Goal: Task Accomplishment & Management: Manage account settings

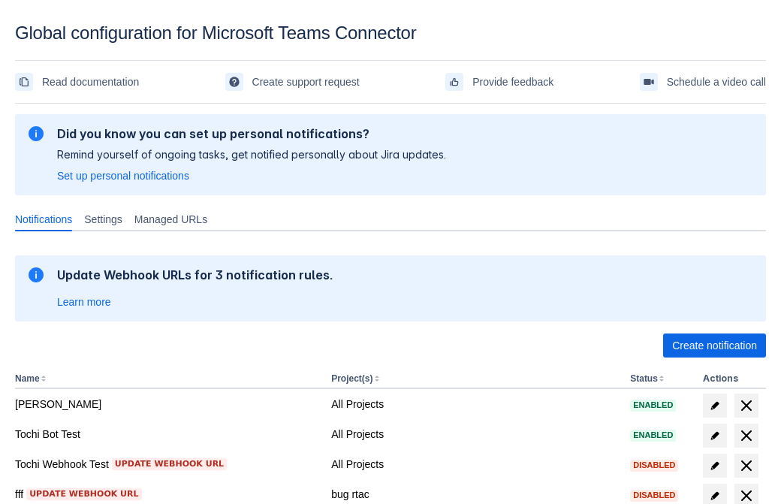
click at [714, 345] on span "Create notification" at bounding box center [714, 345] width 85 height 24
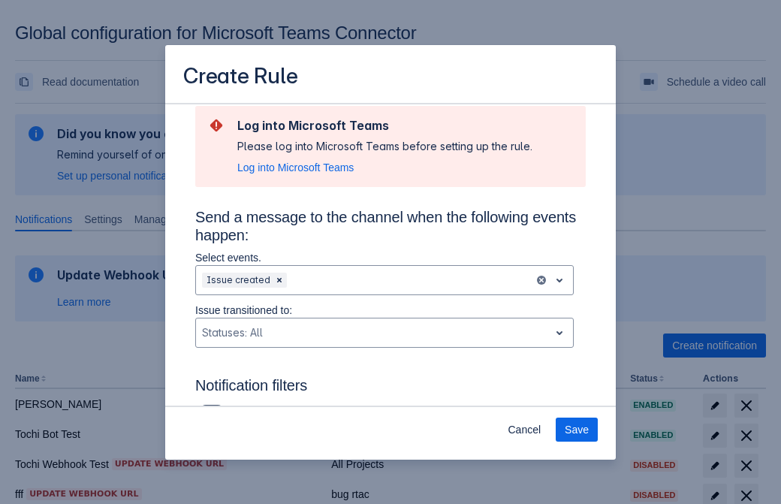
type input "RuleName-965786New Rule (43)"
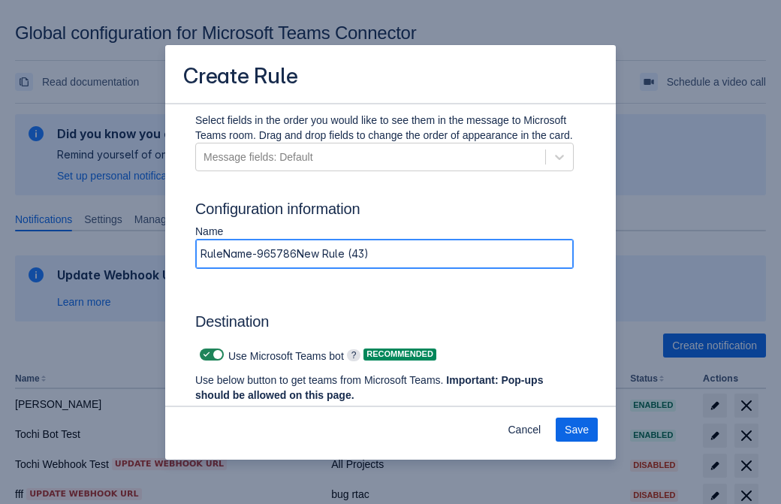
scroll to position [1014, 0]
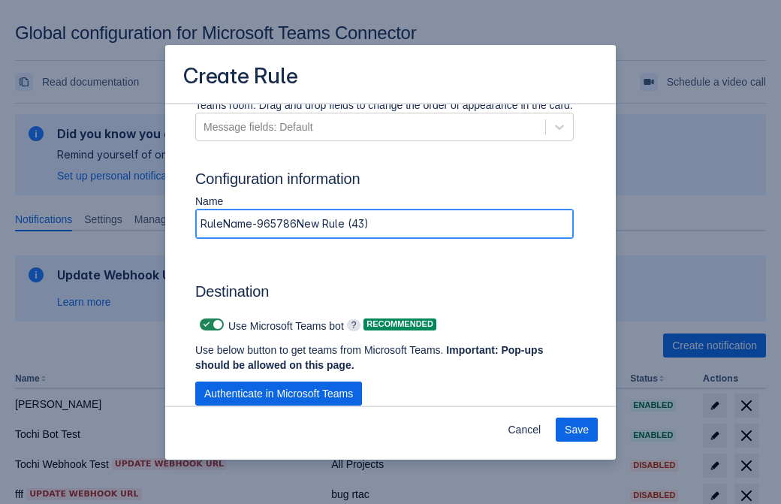
click at [278, 381] on span "Authenticate in Microsoft Teams" at bounding box center [278, 393] width 149 height 24
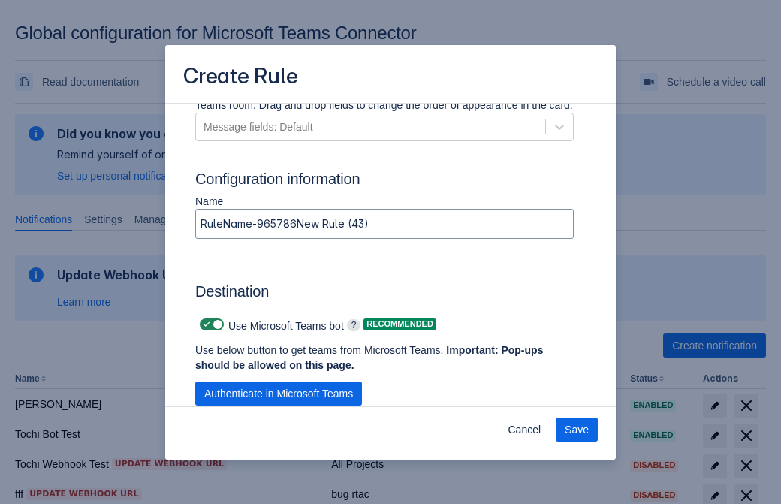
scroll to position [0, 0]
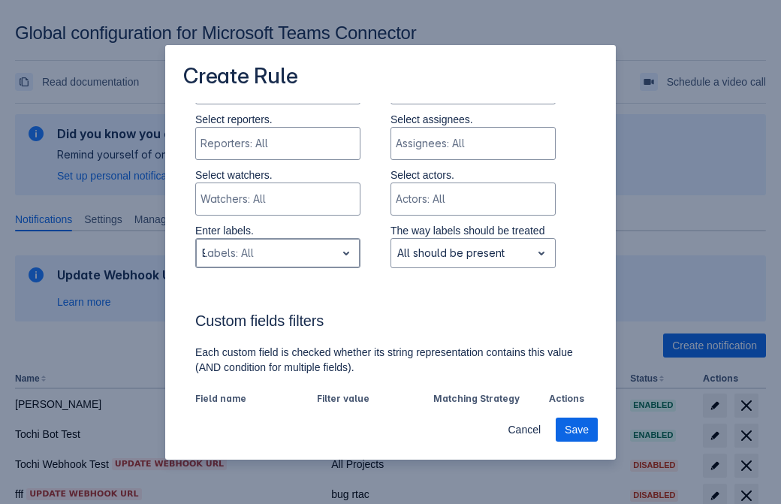
type input "965786_label"
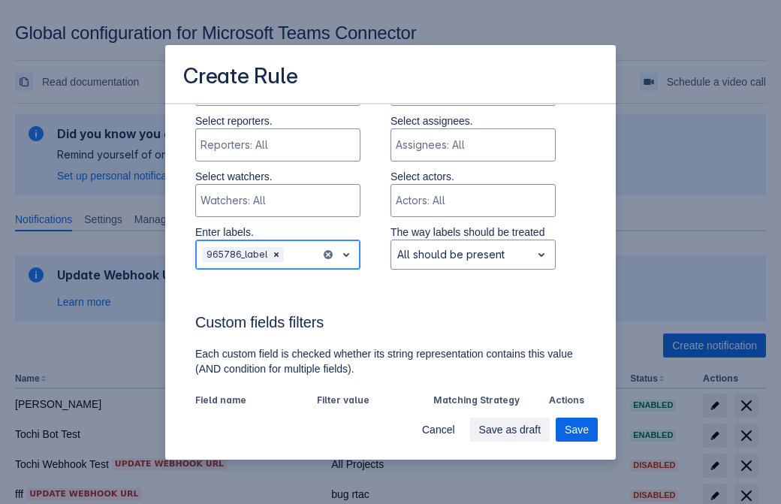
scroll to position [1043, 0]
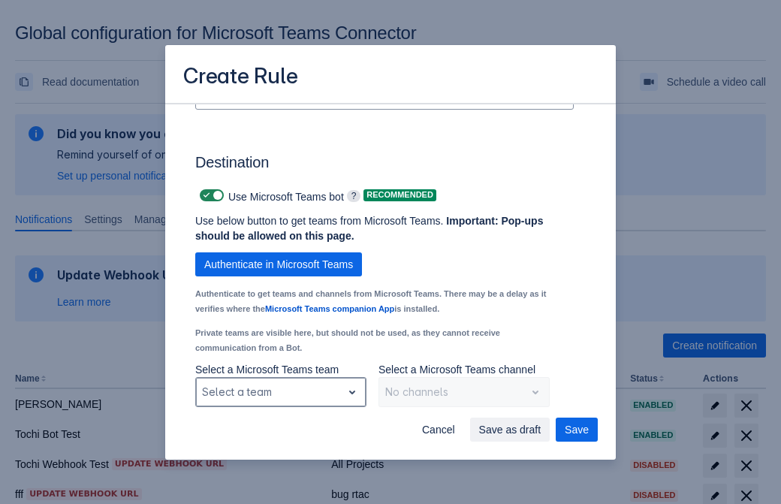
click at [280, 390] on div "Scrollable content" at bounding box center [269, 392] width 134 height 18
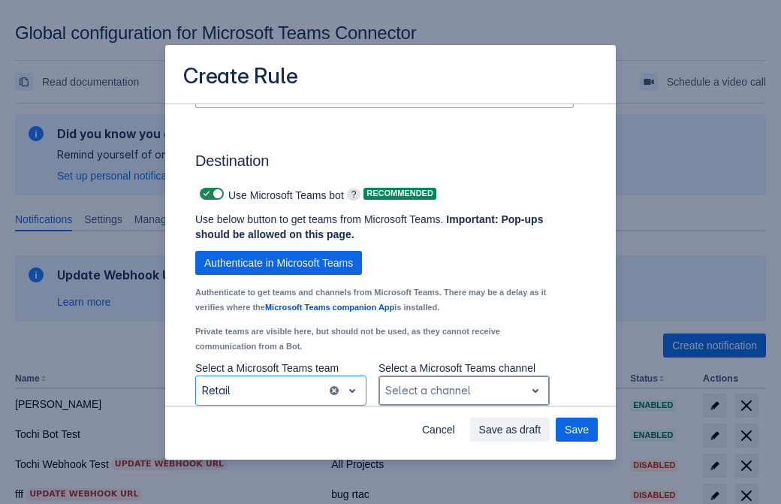
click at [463, 390] on div "Scrollable content" at bounding box center [452, 390] width 134 height 18
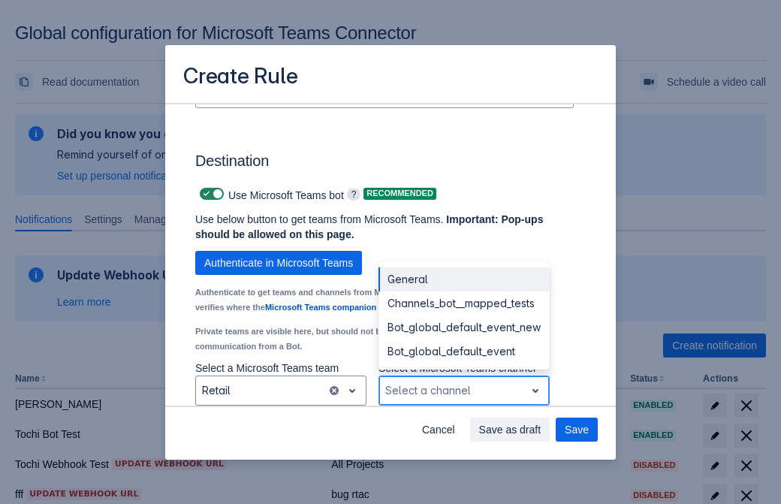
click at [463, 351] on div "Bot_global_default_event" at bounding box center [463, 351] width 171 height 24
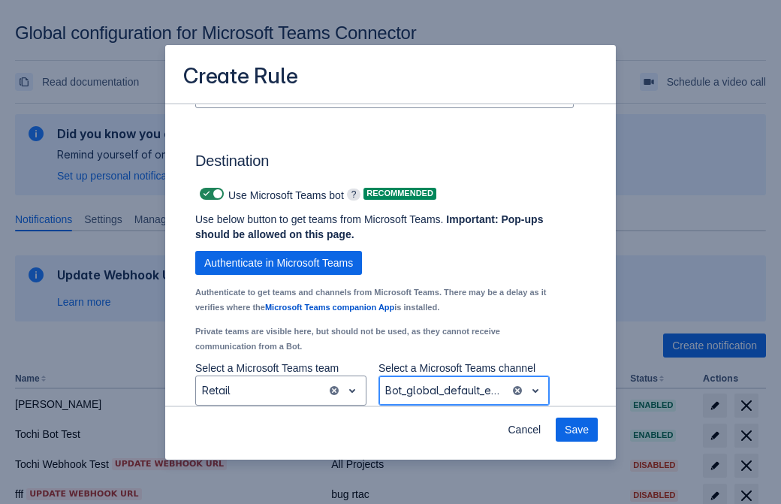
click at [576, 429] on span "Save" at bounding box center [576, 429] width 24 height 24
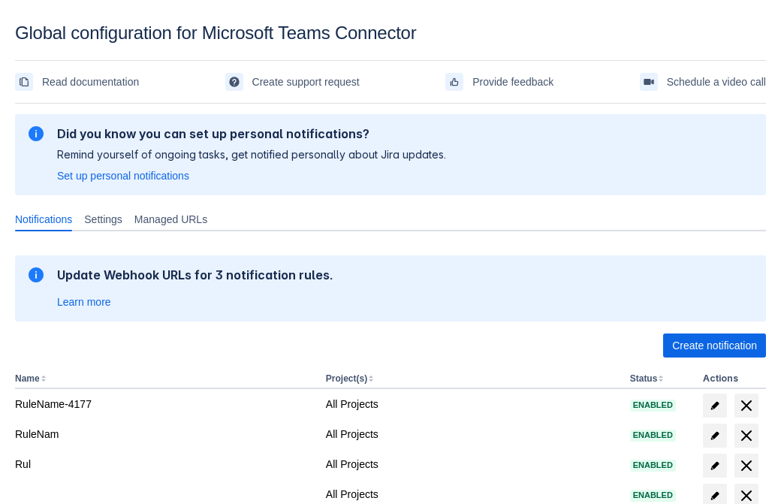
scroll to position [310, 0]
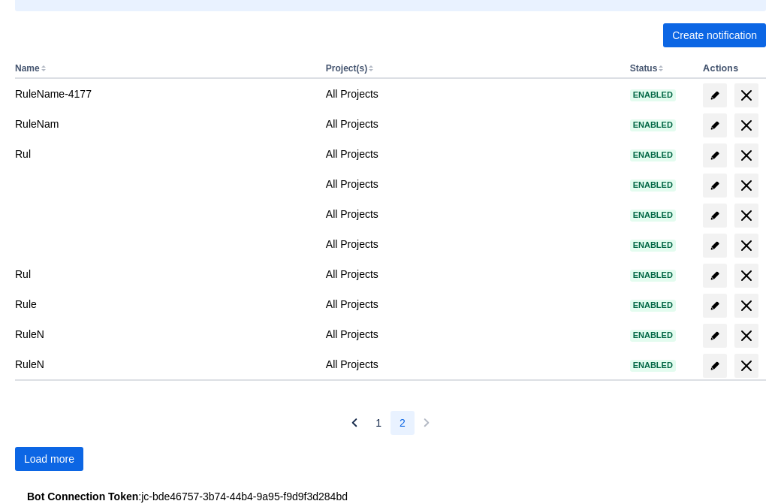
click at [49, 459] on span "Load more" at bounding box center [49, 459] width 50 height 24
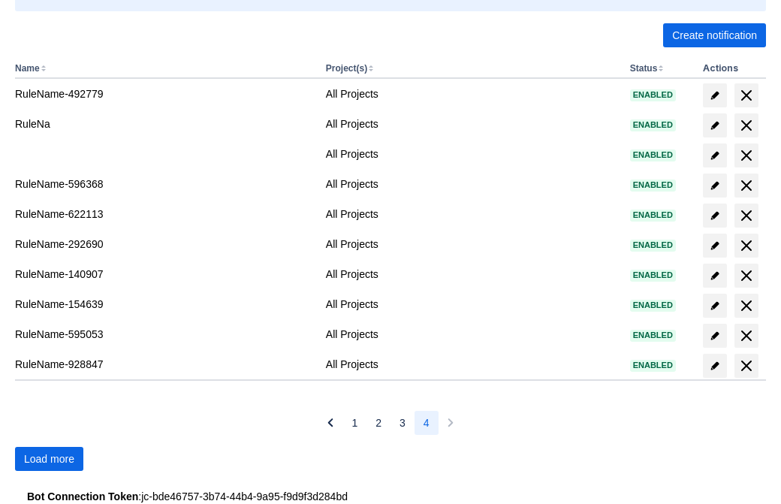
click at [49, 459] on span "Load more" at bounding box center [49, 459] width 50 height 24
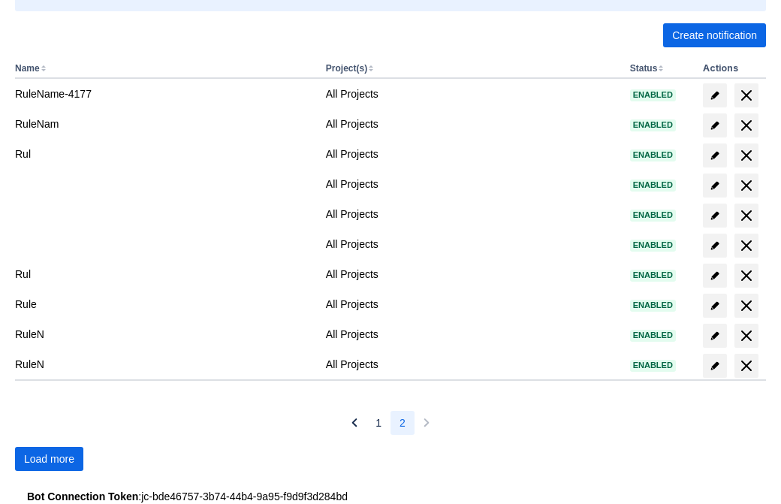
click at [49, 459] on span "Load more" at bounding box center [49, 459] width 50 height 24
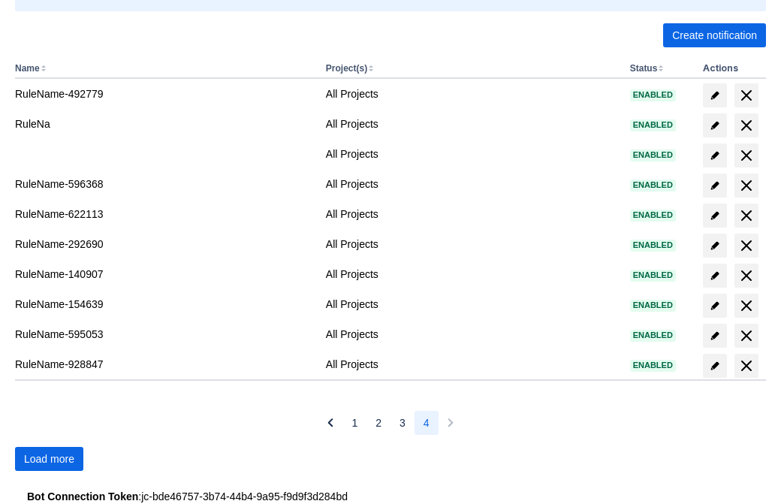
click at [49, 459] on span "Load more" at bounding box center [49, 459] width 50 height 24
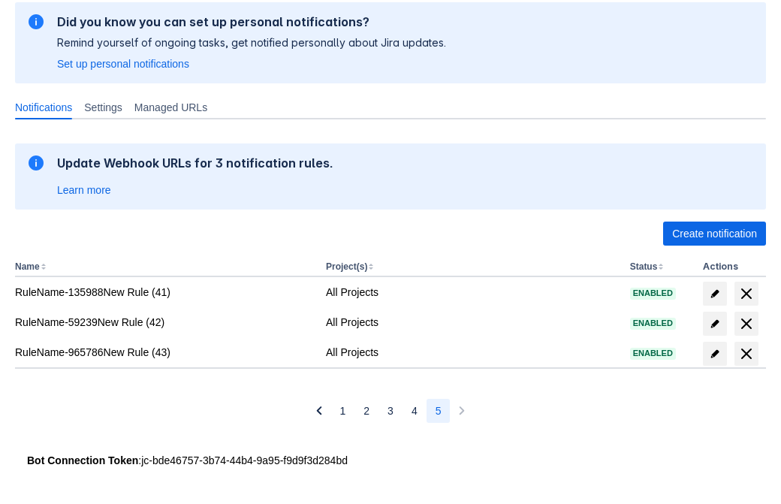
scroll to position [112, 0]
click at [745, 354] on span "delete" at bounding box center [746, 354] width 18 height 18
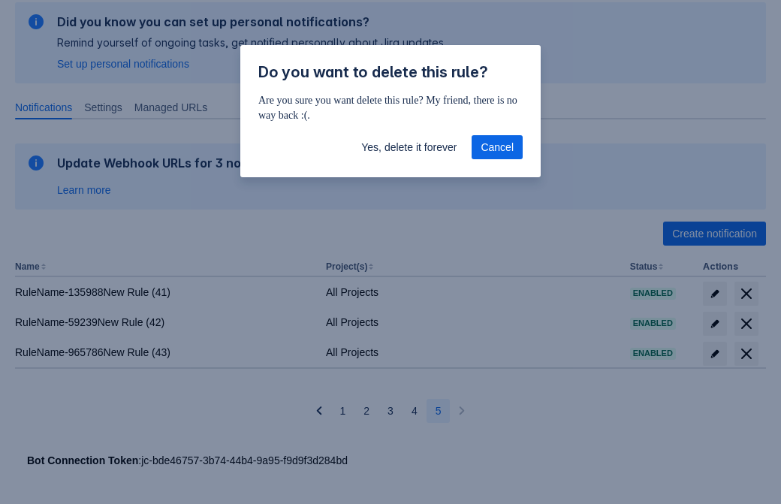
click at [408, 147] on span "Yes, delete it forever" at bounding box center [408, 147] width 95 height 24
